Goal: Task Accomplishment & Management: Use online tool/utility

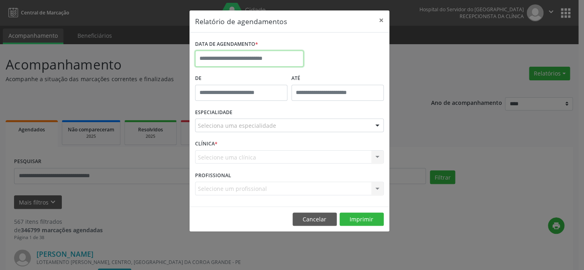
click at [233, 51] on input "text" at bounding box center [249, 59] width 108 height 16
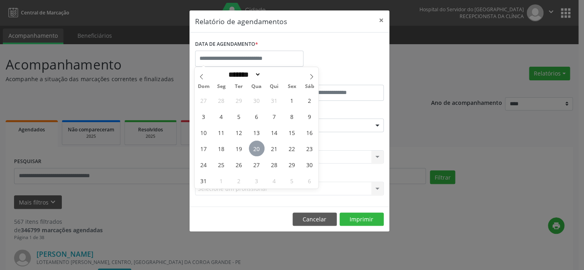
click at [256, 148] on span "20" at bounding box center [257, 149] width 16 height 16
type input "**********"
click at [256, 148] on span "20" at bounding box center [257, 149] width 16 height 16
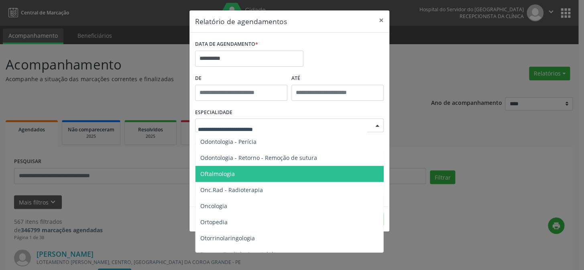
scroll to position [1095, 0]
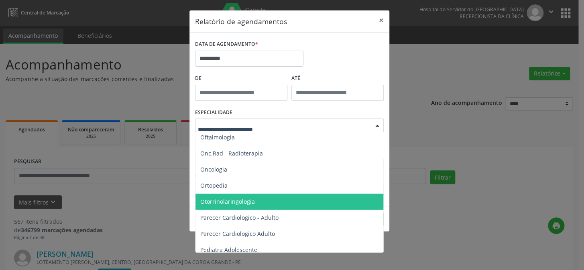
click at [215, 201] on span "Otorrinolaringologia" at bounding box center [227, 202] width 55 height 8
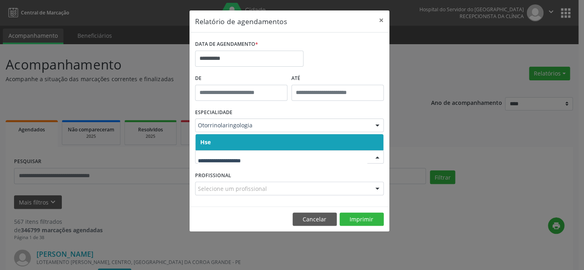
click at [250, 140] on span "Hse" at bounding box center [290, 142] width 188 height 16
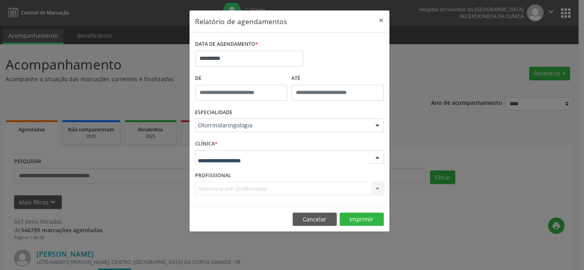
click at [247, 150] on div at bounding box center [289, 157] width 189 height 14
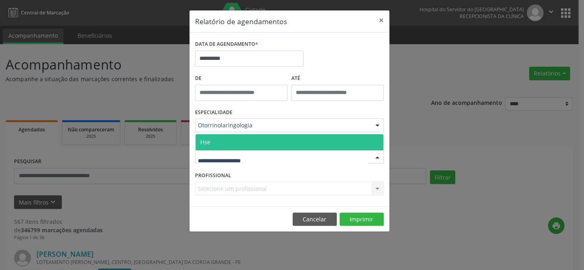
click at [247, 140] on span "Hse" at bounding box center [290, 142] width 188 height 16
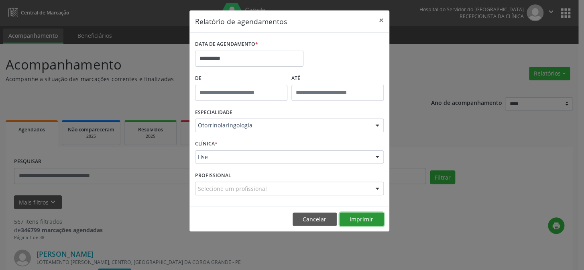
click at [363, 220] on button "Imprimir" at bounding box center [362, 219] width 44 height 14
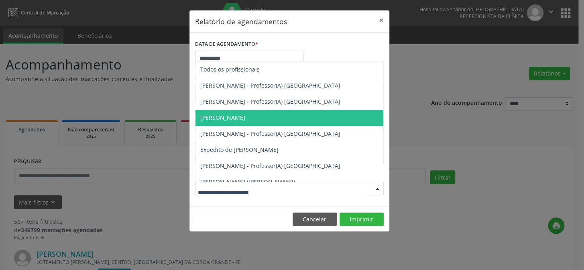
click at [224, 115] on span "[PERSON_NAME]" at bounding box center [222, 118] width 45 height 8
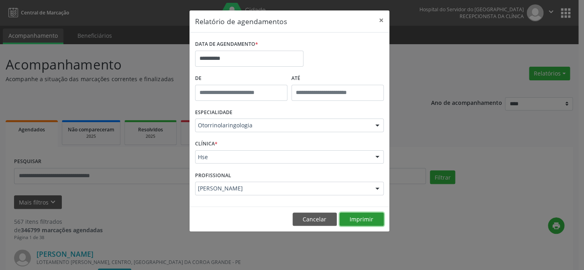
click at [361, 218] on button "Imprimir" at bounding box center [362, 219] width 44 height 14
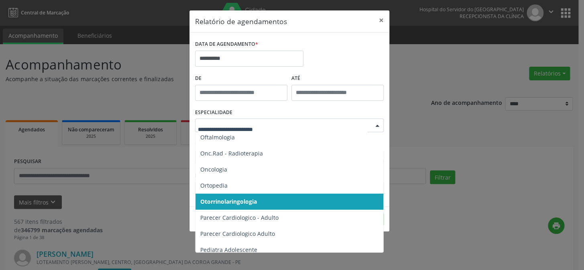
click at [376, 123] on div at bounding box center [377, 126] width 12 height 14
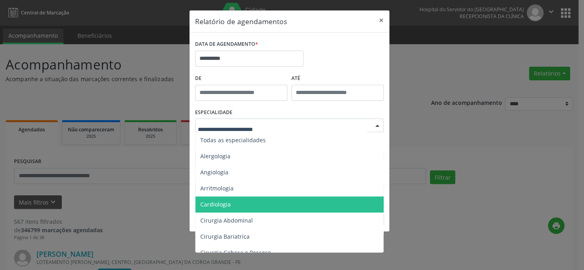
scroll to position [73, 0]
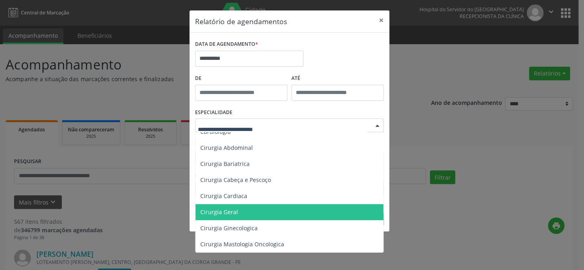
click at [216, 212] on span "Cirurgia Geral" at bounding box center [219, 212] width 38 height 8
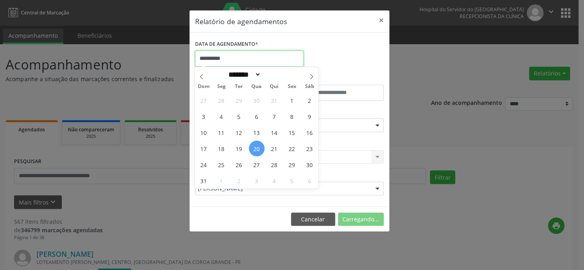
click at [237, 60] on input "**********" at bounding box center [249, 59] width 108 height 16
click at [256, 147] on span "20" at bounding box center [257, 149] width 16 height 16
type input "**********"
click at [256, 147] on span "20" at bounding box center [257, 149] width 16 height 16
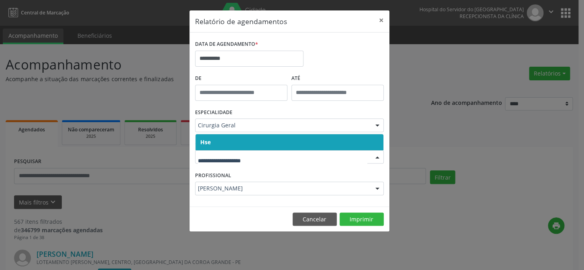
click at [237, 161] on div at bounding box center [289, 157] width 189 height 14
click at [245, 148] on span "Hse" at bounding box center [290, 142] width 188 height 16
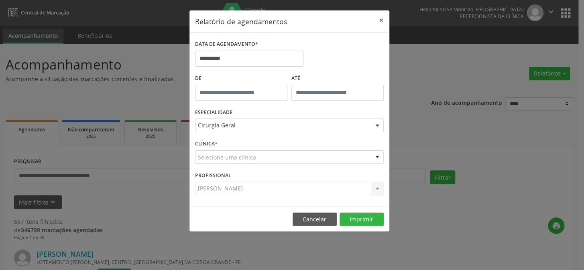
drag, startPoint x: 247, startPoint y: 139, endPoint x: 248, endPoint y: 153, distance: 14.5
click at [248, 146] on div "CLÍNICA * Selecione uma clínica Hse Nenhum resultado encontrado para: " " Não h…" at bounding box center [289, 153] width 193 height 31
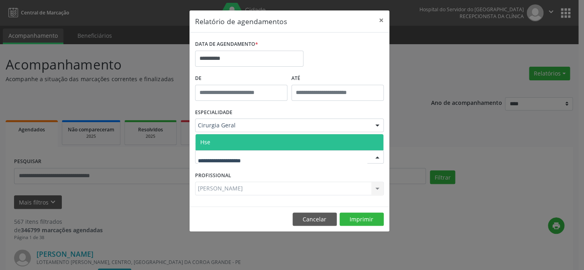
click at [243, 140] on span "Hse" at bounding box center [290, 142] width 188 height 16
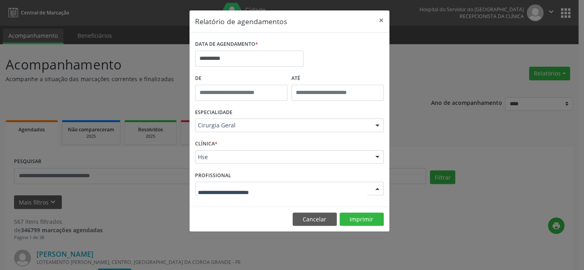
click at [375, 188] on div at bounding box center [377, 189] width 12 height 14
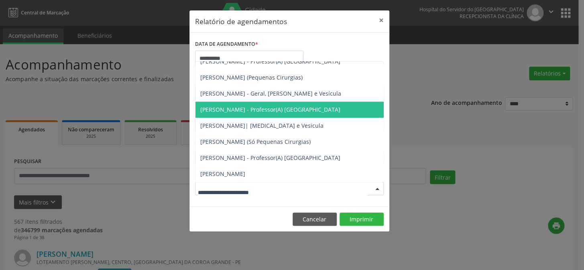
scroll to position [0, 0]
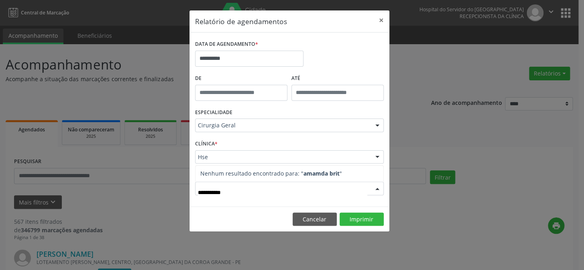
type input "**********"
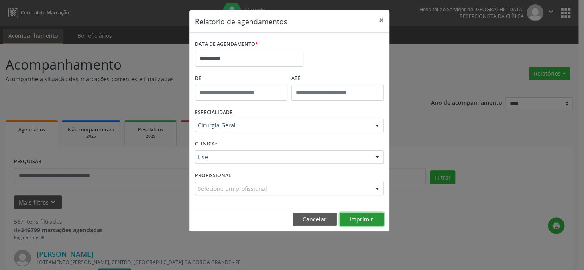
click at [359, 218] on button "Imprimir" at bounding box center [362, 219] width 44 height 14
click at [225, 56] on input "**********" at bounding box center [249, 59] width 108 height 16
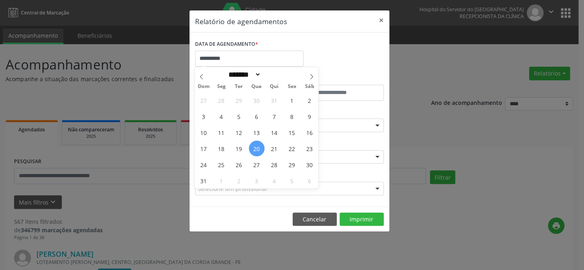
click at [255, 148] on span "20" at bounding box center [257, 149] width 16 height 16
type input "**********"
click at [255, 148] on span "20" at bounding box center [257, 149] width 16 height 16
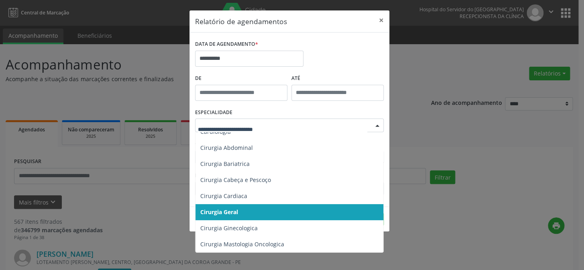
click at [248, 211] on span "Cirurgia Geral" at bounding box center [290, 212] width 189 height 16
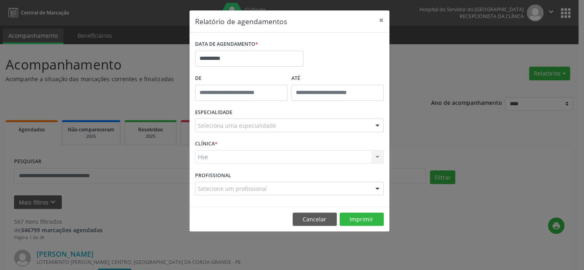
click at [248, 211] on div "**********" at bounding box center [289, 121] width 201 height 222
click at [226, 158] on div "Hse Hse Nenhum resultado encontrado para: " " Não há nenhuma opção para ser exi…" at bounding box center [289, 157] width 189 height 14
click at [228, 150] on div "Hse Hse Nenhum resultado encontrado para: " " Não há nenhuma opção para ser exi…" at bounding box center [289, 157] width 189 height 14
click at [218, 161] on div "Hse Hse Nenhum resultado encontrado para: " " Não há nenhuma opção para ser exi…" at bounding box center [289, 157] width 189 height 14
click at [213, 166] on div "CLÍNICA * Hse Hse Nenhum resultado encontrado para: " " Não há nenhuma opção pa…" at bounding box center [289, 153] width 193 height 31
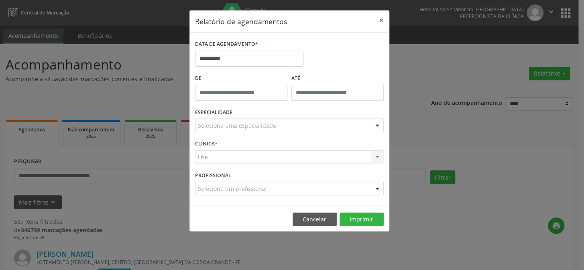
click at [226, 160] on div "Hse Hse Nenhum resultado encontrado para: " " Não há nenhuma opção para ser exi…" at bounding box center [289, 157] width 189 height 14
click at [231, 153] on div "Hse Hse Nenhum resultado encontrado para: " " Não há nenhuma opção para ser exi…" at bounding box center [289, 157] width 189 height 14
drag, startPoint x: 205, startPoint y: 151, endPoint x: 201, endPoint y: 157, distance: 6.6
click at [205, 153] on div "Hse Hse Nenhum resultado encontrado para: " " Não há nenhuma opção para ser exi…" at bounding box center [289, 157] width 189 height 14
click at [200, 157] on div "Hse Hse Nenhum resultado encontrado para: " " Não há nenhuma opção para ser exi…" at bounding box center [289, 157] width 189 height 14
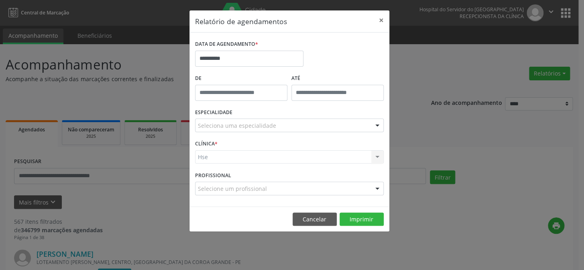
click at [225, 156] on div "Hse Hse Nenhum resultado encontrado para: " " Não há nenhuma opção para ser exi…" at bounding box center [289, 157] width 189 height 14
click at [229, 146] on div "CLÍNICA * Hse Hse Nenhum resultado encontrado para: " " Não há nenhuma opção pa…" at bounding box center [289, 153] width 193 height 31
click at [239, 163] on div "CLÍNICA * Hse Hse Nenhum resultado encontrado para: " " Não há nenhuma opção pa…" at bounding box center [289, 153] width 193 height 31
click at [216, 152] on div "Hse Hse Nenhum resultado encontrado para: " " Não há nenhuma opção para ser exi…" at bounding box center [289, 157] width 189 height 14
click at [217, 156] on div "Hse Hse Nenhum resultado encontrado para: " " Não há nenhuma opção para ser exi…" at bounding box center [289, 157] width 189 height 14
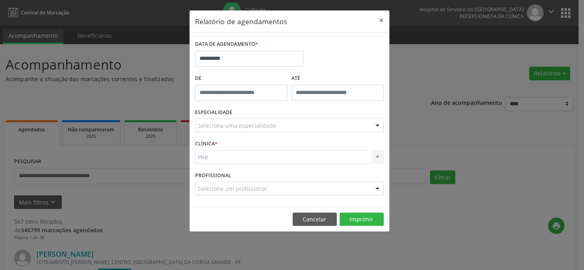
click at [219, 142] on div "CLÍNICA * Hse Hse Nenhum resultado encontrado para: " " Não há nenhuma opção pa…" at bounding box center [289, 153] width 193 height 31
click at [212, 150] on div "CLÍNICA * Hse Hse Nenhum resultado encontrado para: " " Não há nenhuma opção pa…" at bounding box center [289, 153] width 193 height 31
click at [213, 169] on form "**********" at bounding box center [289, 119] width 189 height 163
drag, startPoint x: 214, startPoint y: 192, endPoint x: 244, endPoint y: 175, distance: 34.3
click at [315, 216] on button "Cancelar" at bounding box center [315, 219] width 44 height 14
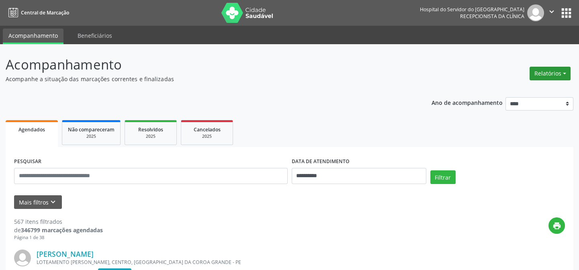
click at [563, 72] on button "Relatórios" at bounding box center [549, 74] width 41 height 14
click at [504, 90] on link "Agendamentos" at bounding box center [529, 90] width 86 height 11
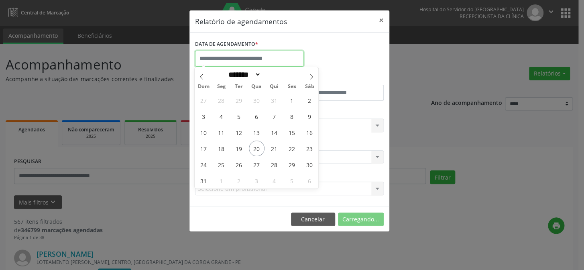
click at [240, 56] on input "text" at bounding box center [249, 59] width 108 height 16
click at [257, 149] on span "20" at bounding box center [257, 149] width 16 height 16
type input "**********"
click at [257, 149] on span "20" at bounding box center [257, 149] width 16 height 16
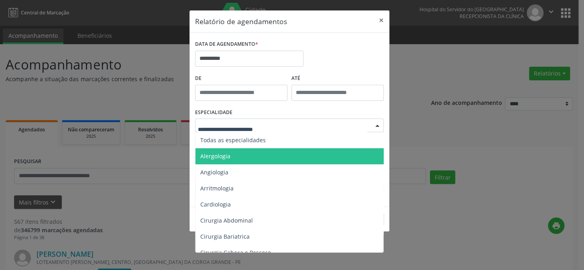
scroll to position [73, 0]
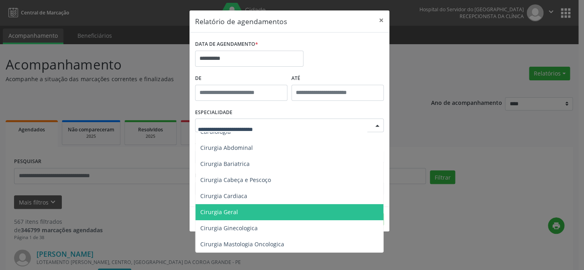
click at [216, 211] on span "Cirurgia Geral" at bounding box center [219, 212] width 38 height 8
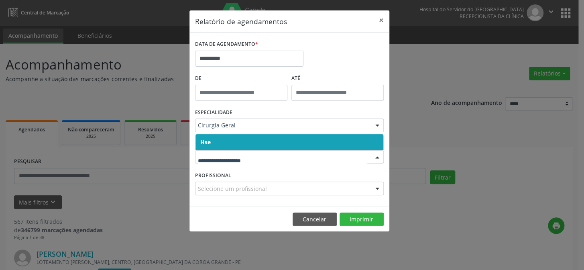
click at [225, 167] on input "text" at bounding box center [282, 161] width 169 height 16
click at [235, 142] on span "Hse" at bounding box center [290, 142] width 188 height 16
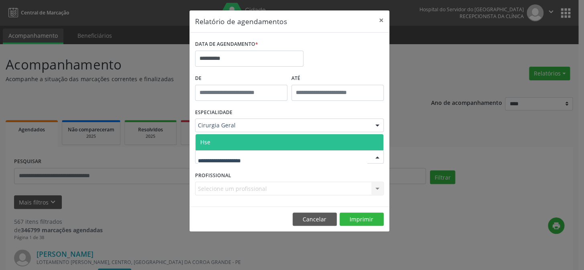
click at [232, 151] on div at bounding box center [289, 157] width 189 height 14
click at [237, 144] on span "Hse" at bounding box center [290, 142] width 188 height 16
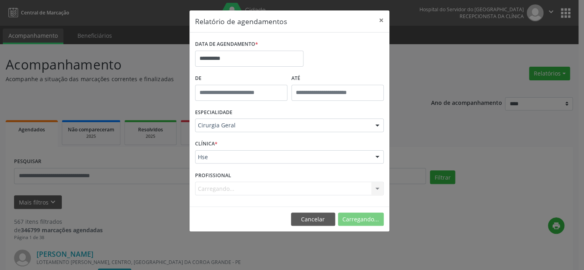
click at [226, 184] on div "Carregando... Todos os profissionais [PERSON_NAME] - Cirurgião Geral e Cirurgiã…" at bounding box center [289, 189] width 189 height 14
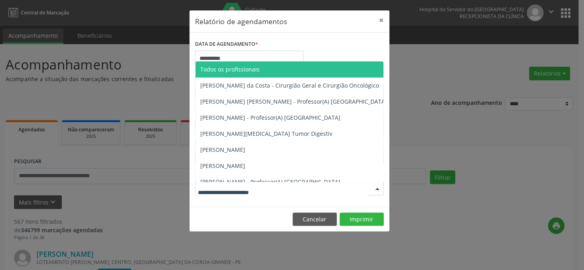
click at [376, 188] on div at bounding box center [377, 189] width 12 height 14
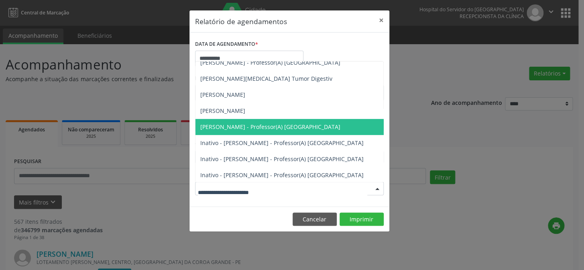
scroll to position [18, 0]
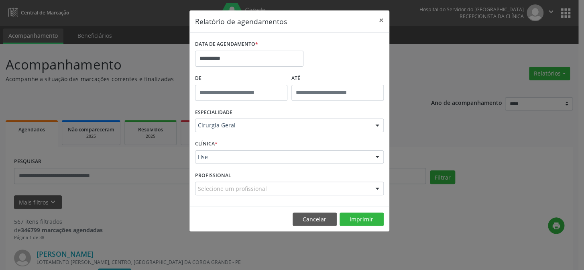
click at [418, 133] on div "**********" at bounding box center [292, 135] width 584 height 270
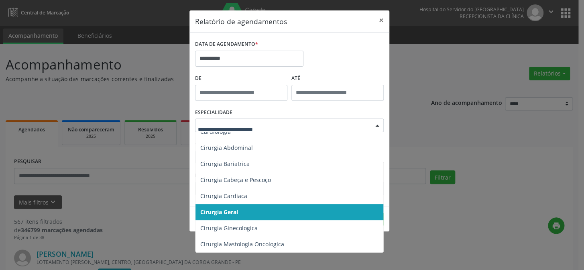
click at [376, 124] on div at bounding box center [377, 126] width 12 height 14
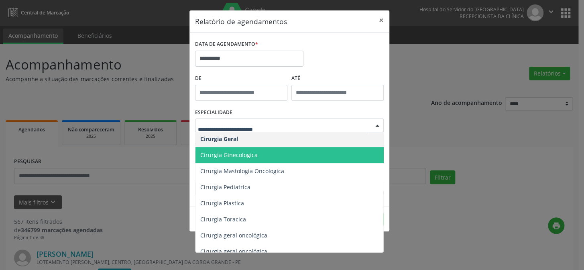
scroll to position [219, 0]
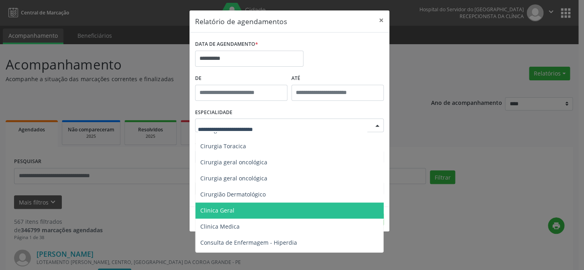
click at [210, 209] on span "Clinica Geral" at bounding box center [217, 210] width 34 height 8
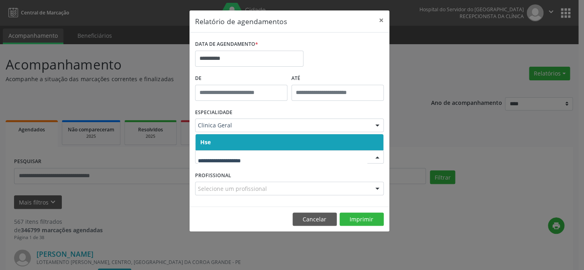
click at [227, 141] on span "Hse" at bounding box center [290, 142] width 188 height 16
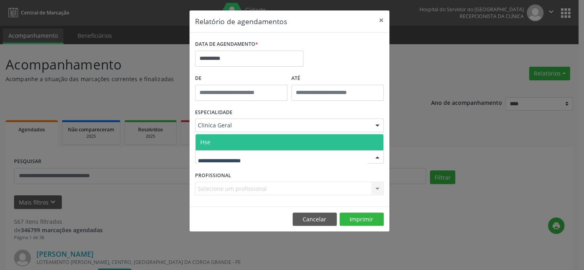
click at [233, 143] on span "Hse" at bounding box center [290, 142] width 188 height 16
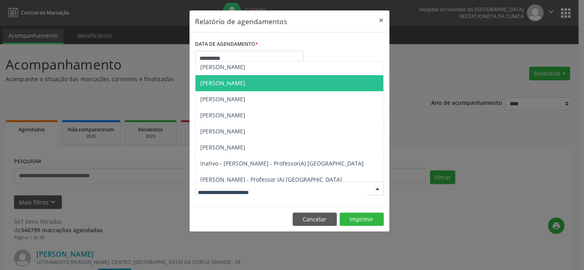
click at [216, 184] on div at bounding box center [289, 189] width 189 height 14
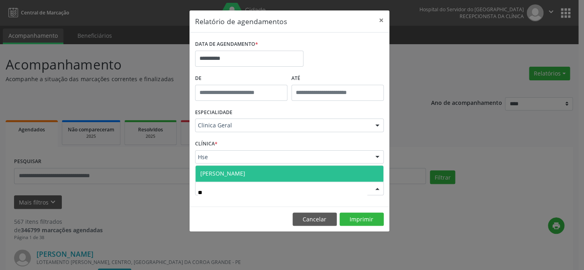
scroll to position [0, 0]
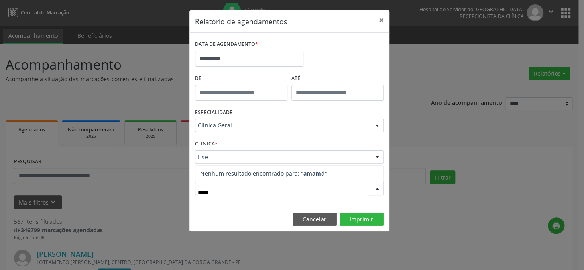
type input "******"
click at [359, 218] on button "Imprimir" at bounding box center [362, 219] width 44 height 14
